Goal: Find specific page/section: Find specific page/section

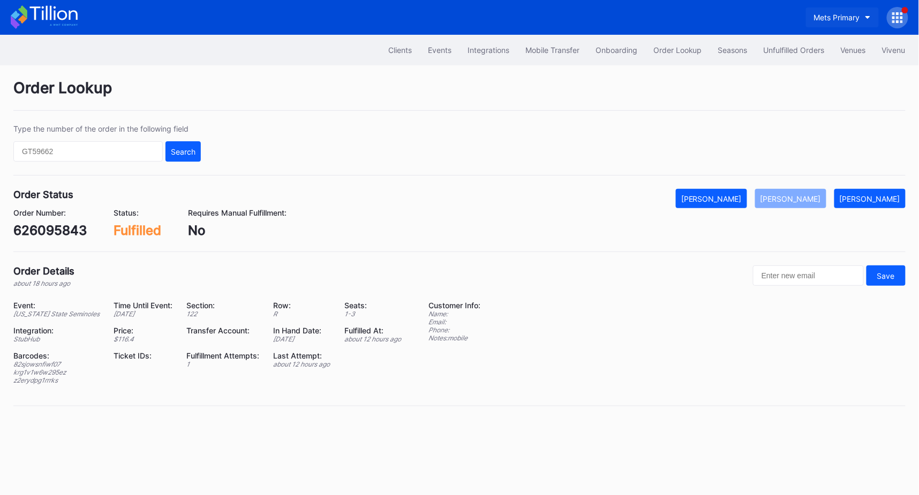
click at [827, 14] on div "Mets Primary" at bounding box center [837, 17] width 46 height 9
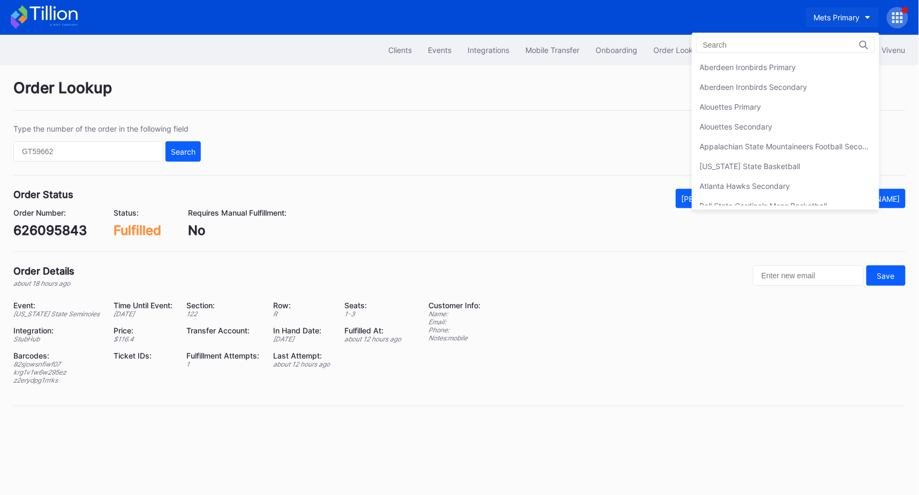
scroll to position [1649, 0]
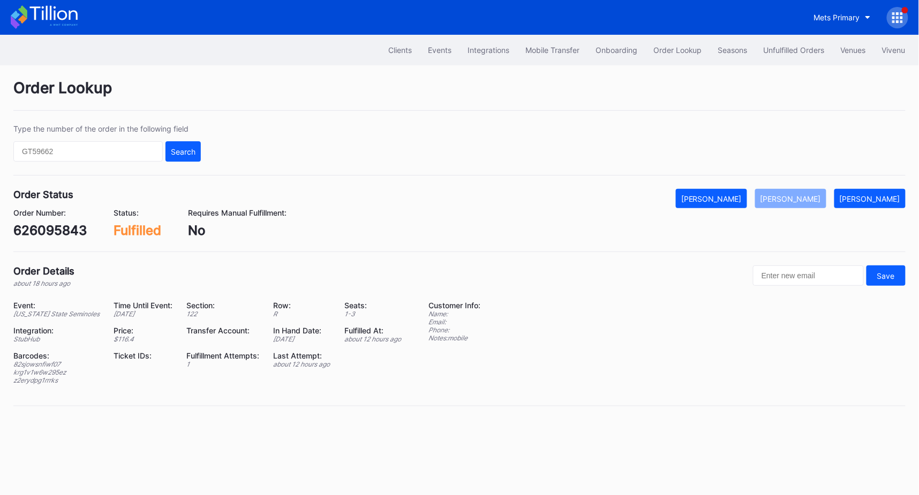
click at [68, 12] on icon at bounding box center [44, 17] width 67 height 24
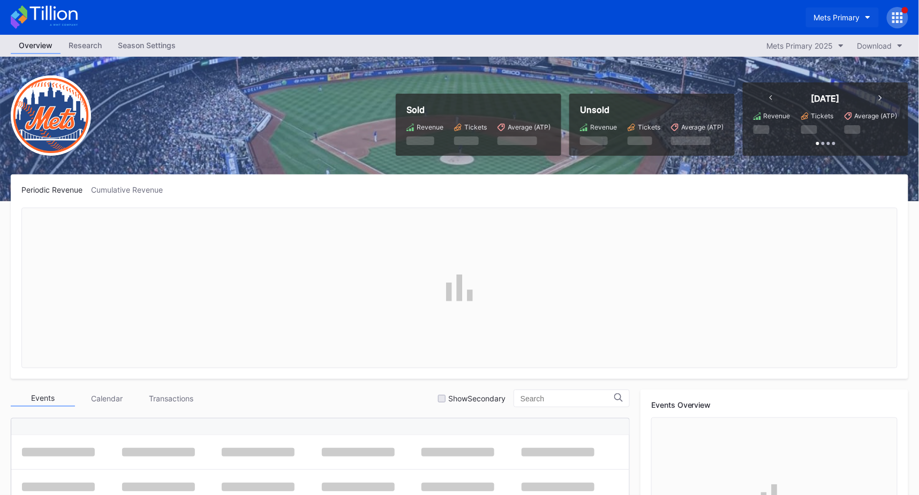
click at [862, 22] on button "Mets Primary" at bounding box center [842, 17] width 73 height 20
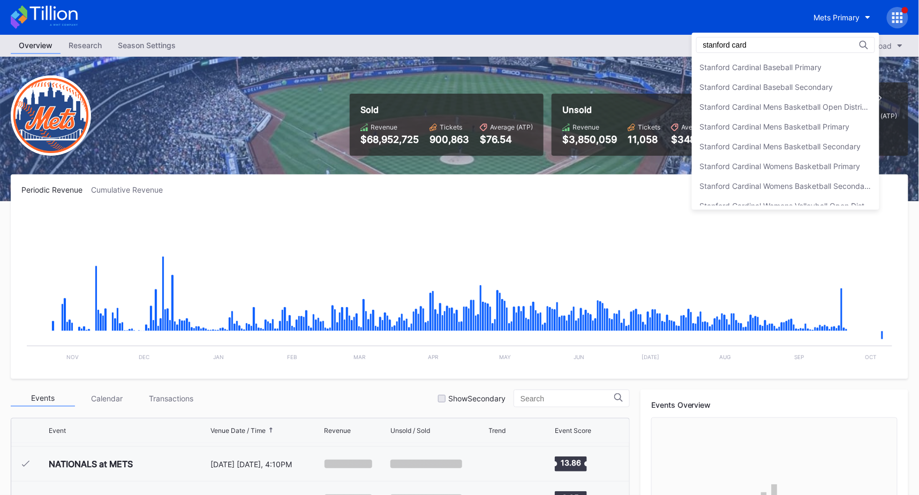
type input "stanford card"
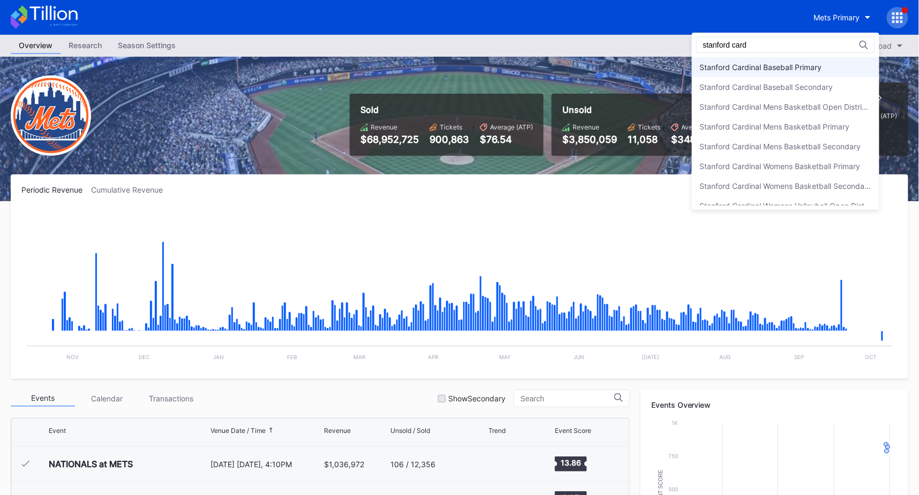
click at [786, 71] on div "Stanford Cardinal Baseball Primary" at bounding box center [785, 67] width 187 height 20
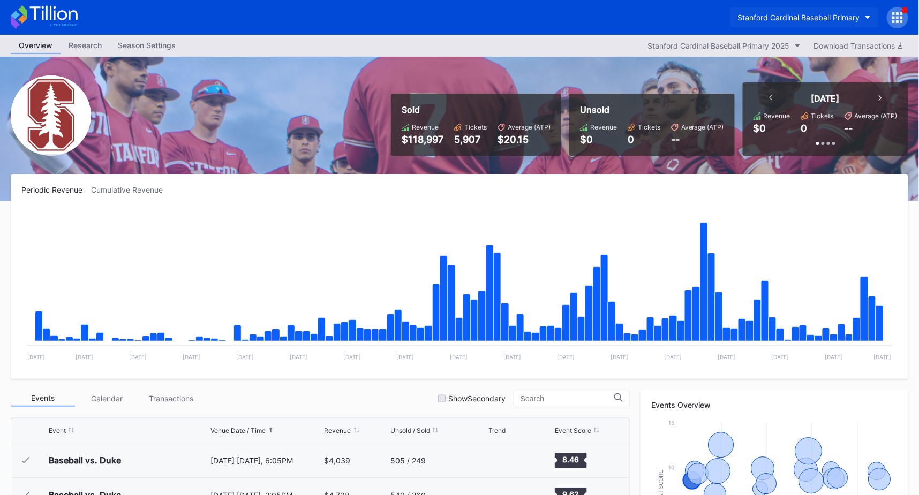
click at [780, 9] on button "Stanford Cardinal Baseball Primary" at bounding box center [804, 17] width 149 height 20
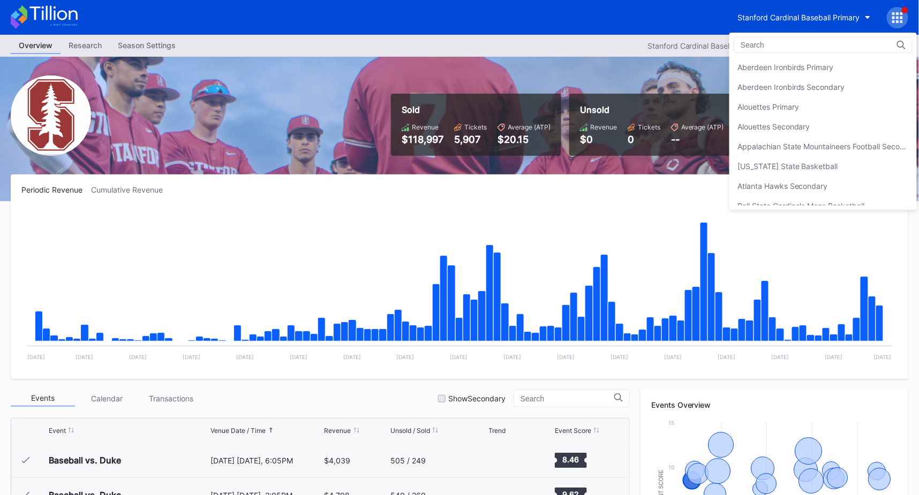
scroll to position [3122, 0]
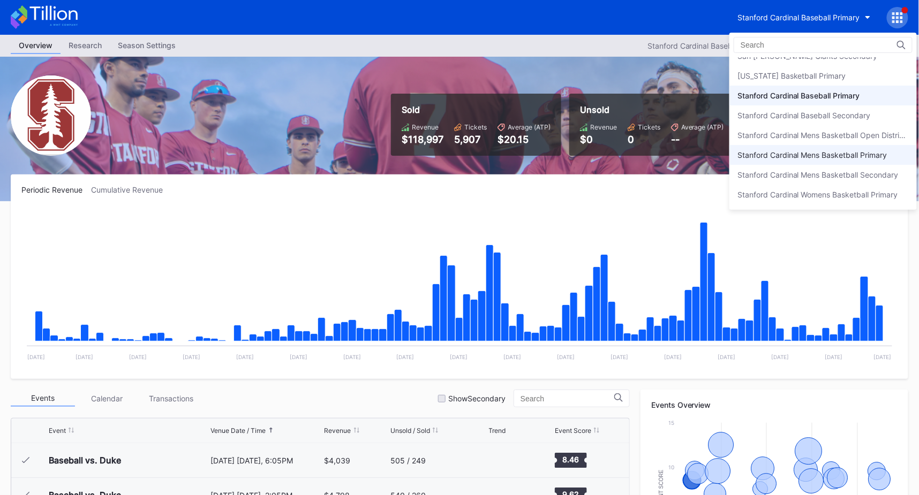
click at [783, 150] on div "Stanford Cardinal Mens Basketball Primary" at bounding box center [812, 154] width 150 height 9
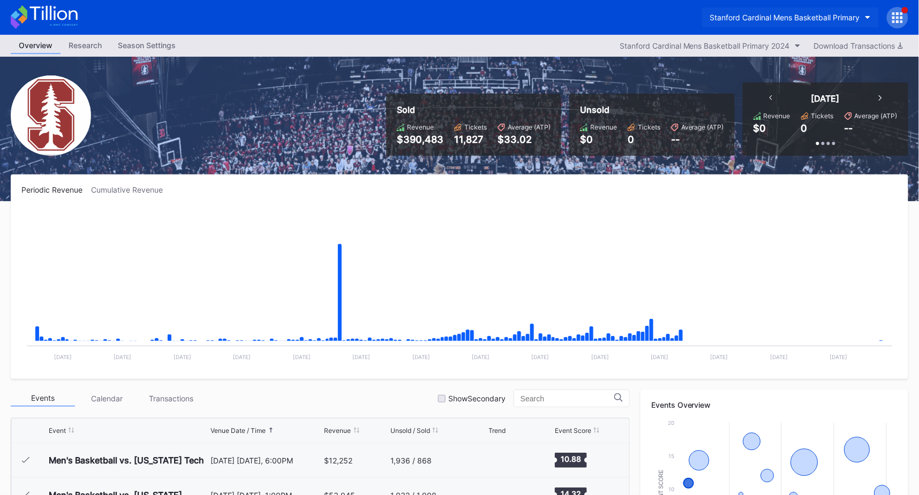
click at [799, 26] on button "Stanford Cardinal Mens Basketball Primary" at bounding box center [790, 17] width 177 height 20
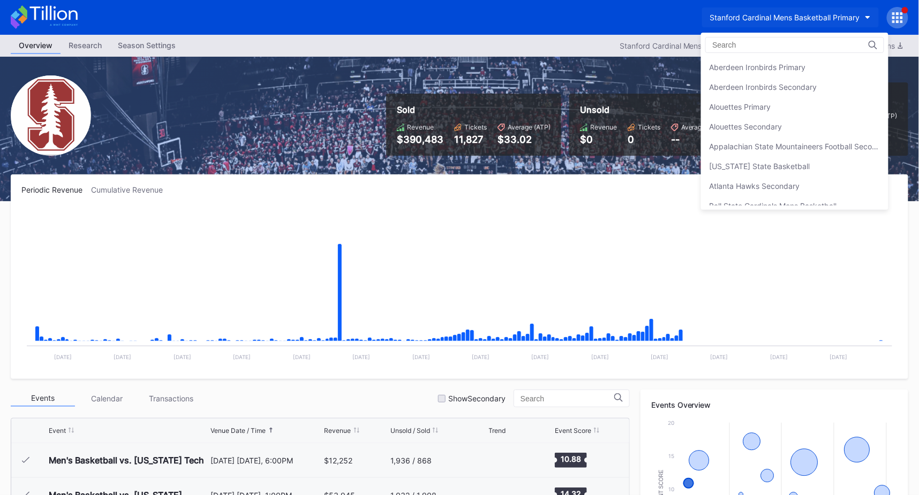
scroll to position [3181, 0]
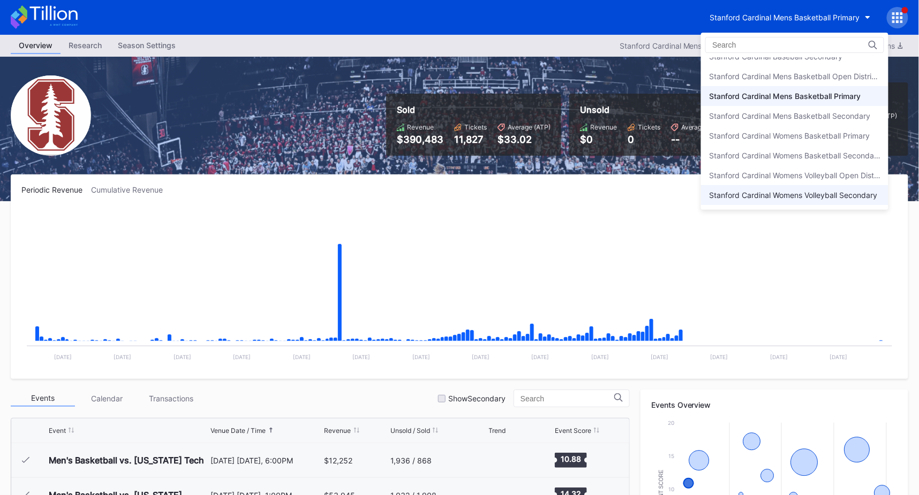
click at [796, 191] on div "Stanford Cardinal Womens Volleyball Secondary" at bounding box center [793, 195] width 168 height 9
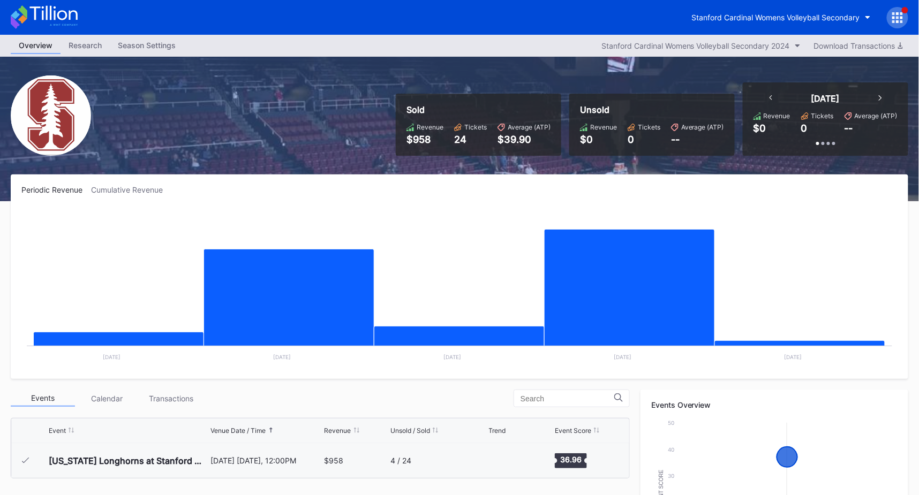
click at [768, 29] on div "Stanford Cardinal Womens Volleyball Secondary" at bounding box center [459, 17] width 919 height 35
click at [771, 23] on button "Stanford Cardinal Womens Volleyball Secondary" at bounding box center [781, 17] width 195 height 20
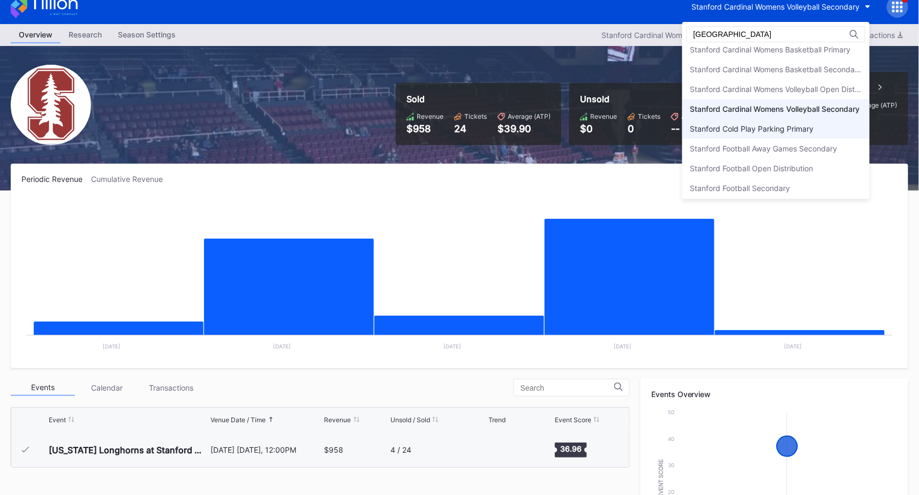
scroll to position [16, 0]
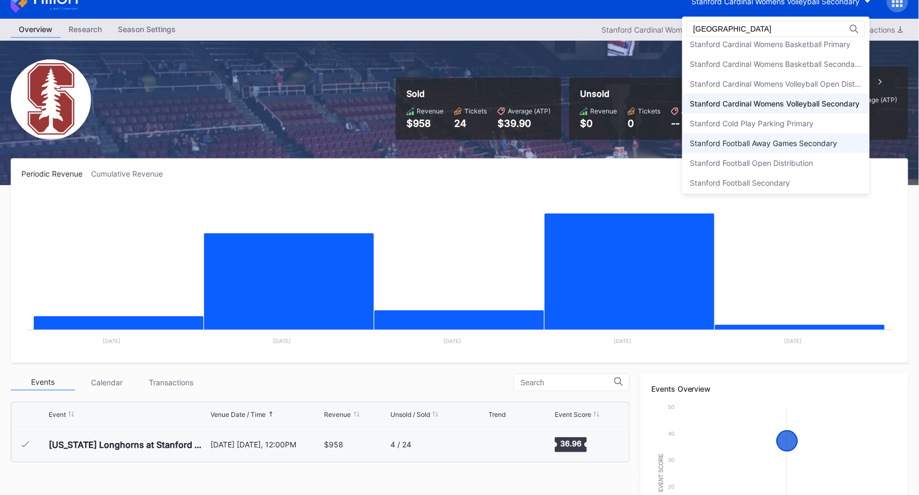
type input "stanford"
click at [783, 139] on div "Stanford Football Away Games Secondary" at bounding box center [763, 143] width 147 height 9
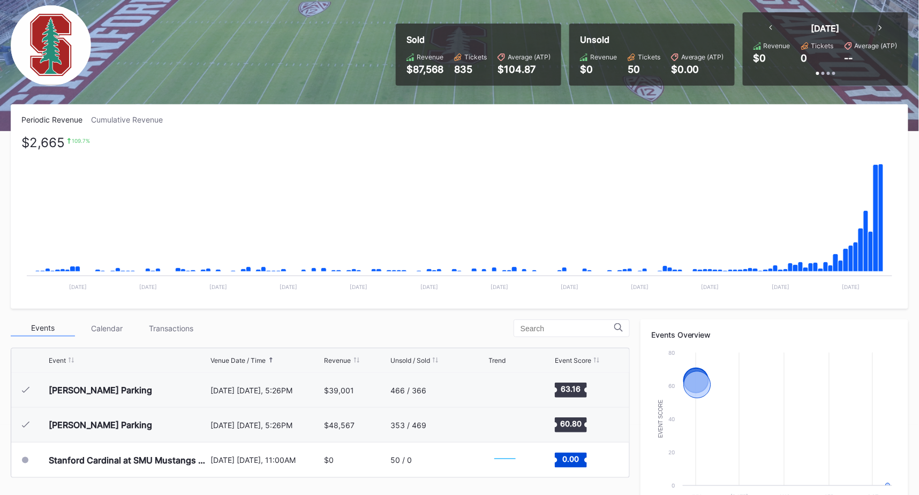
scroll to position [68, 0]
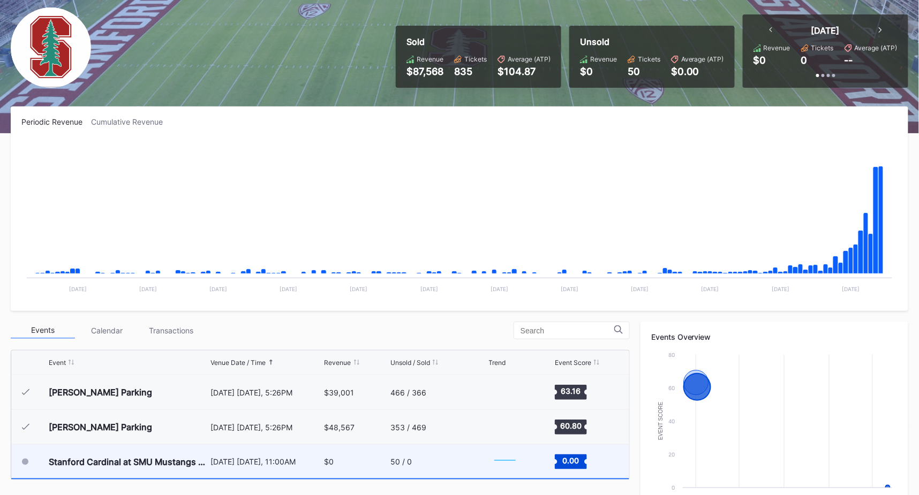
click at [289, 462] on div "October 11 Saturday, 11:00AM" at bounding box center [265, 461] width 111 height 9
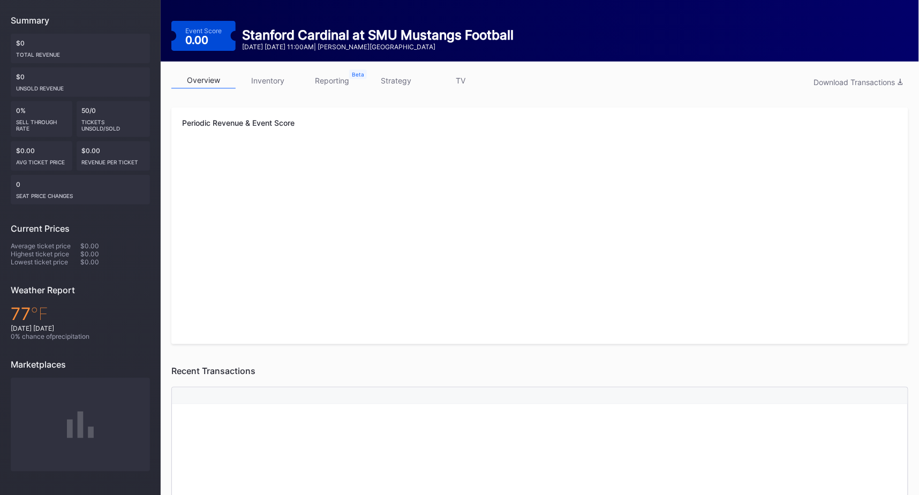
scroll to position [116, 0]
